Goal: Navigation & Orientation: Go to known website

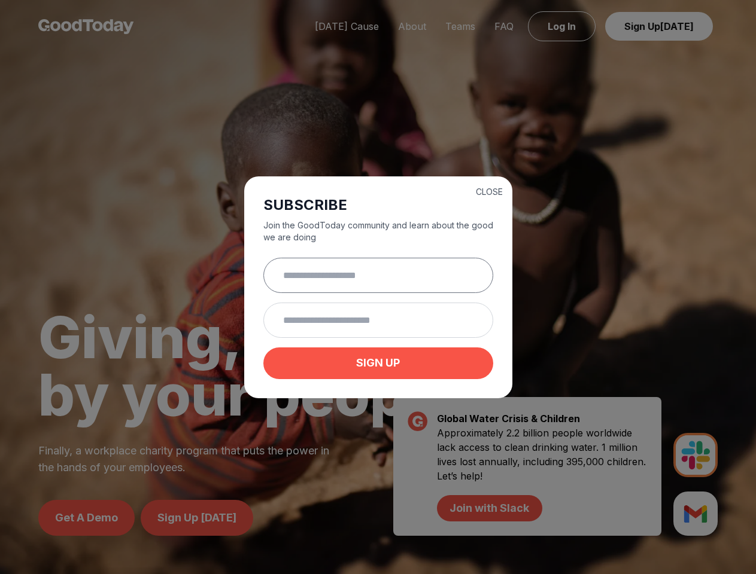
click at [378, 287] on input "text" at bounding box center [378, 275] width 230 height 35
click at [489, 190] on button "CLOSE" at bounding box center [489, 192] width 27 height 12
